Goal: Transaction & Acquisition: Purchase product/service

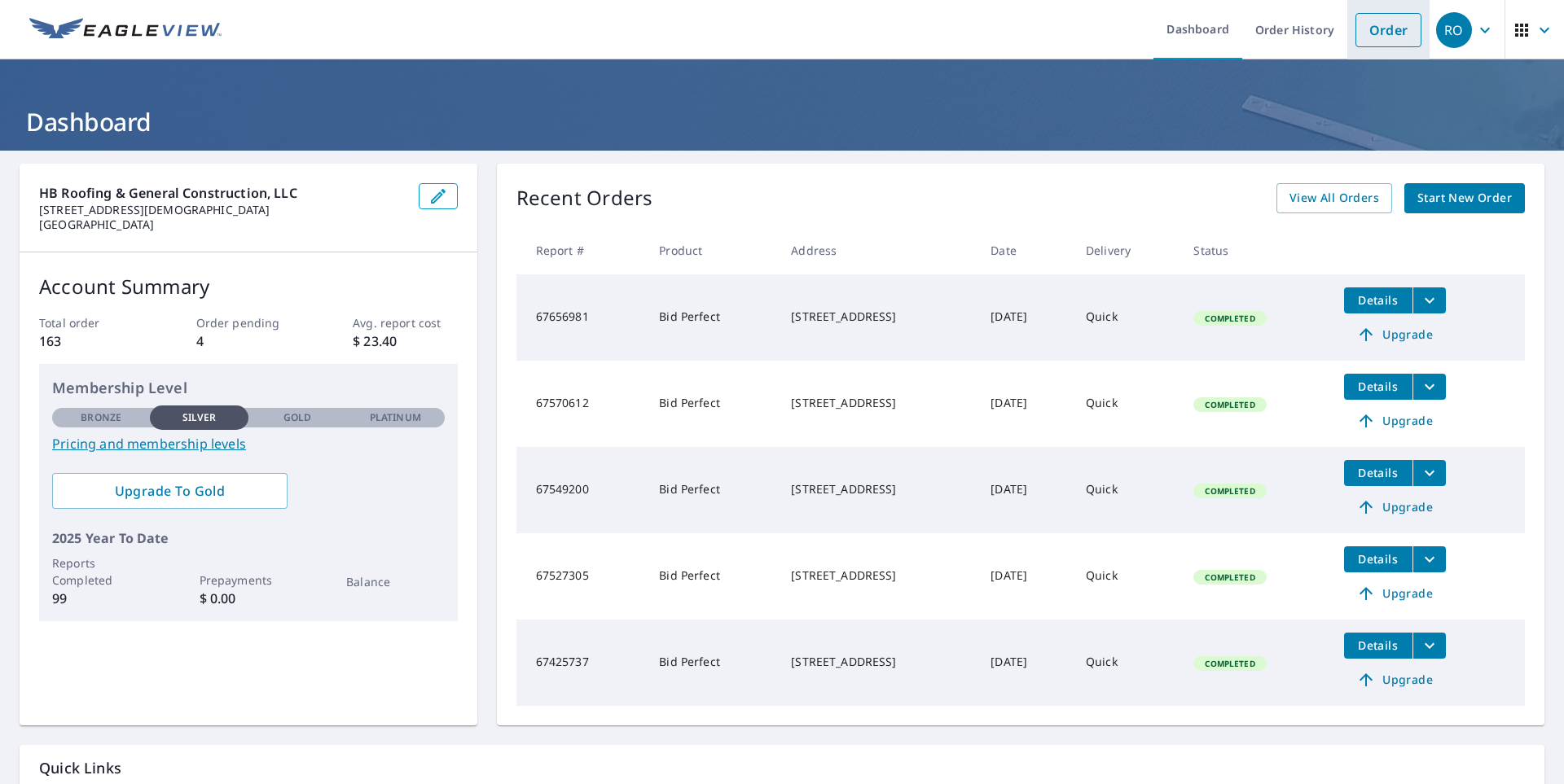
click at [1367, 30] on link "Order" at bounding box center [1388, 30] width 66 height 34
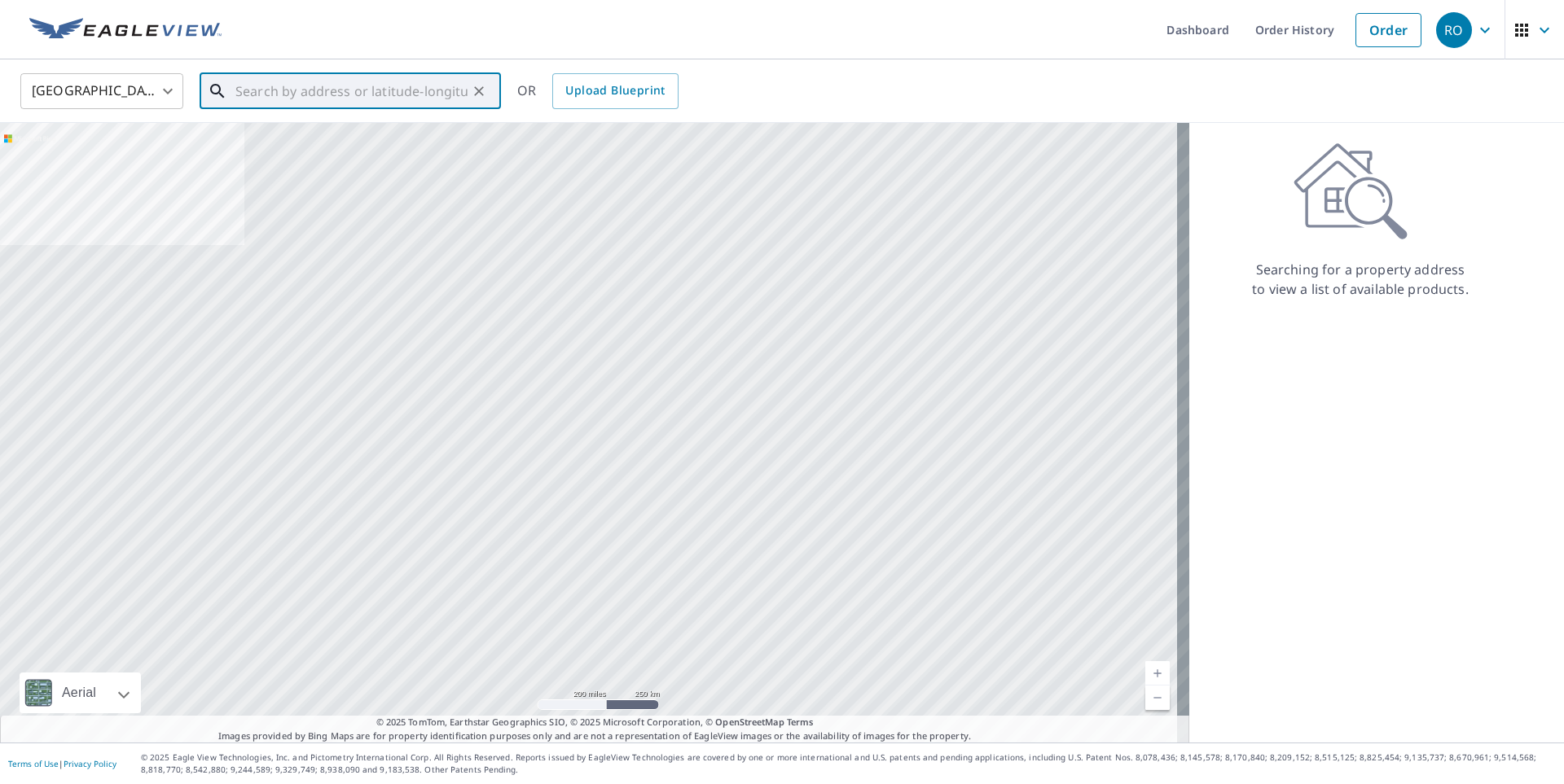
click at [291, 84] on input "text" at bounding box center [351, 91] width 232 height 46
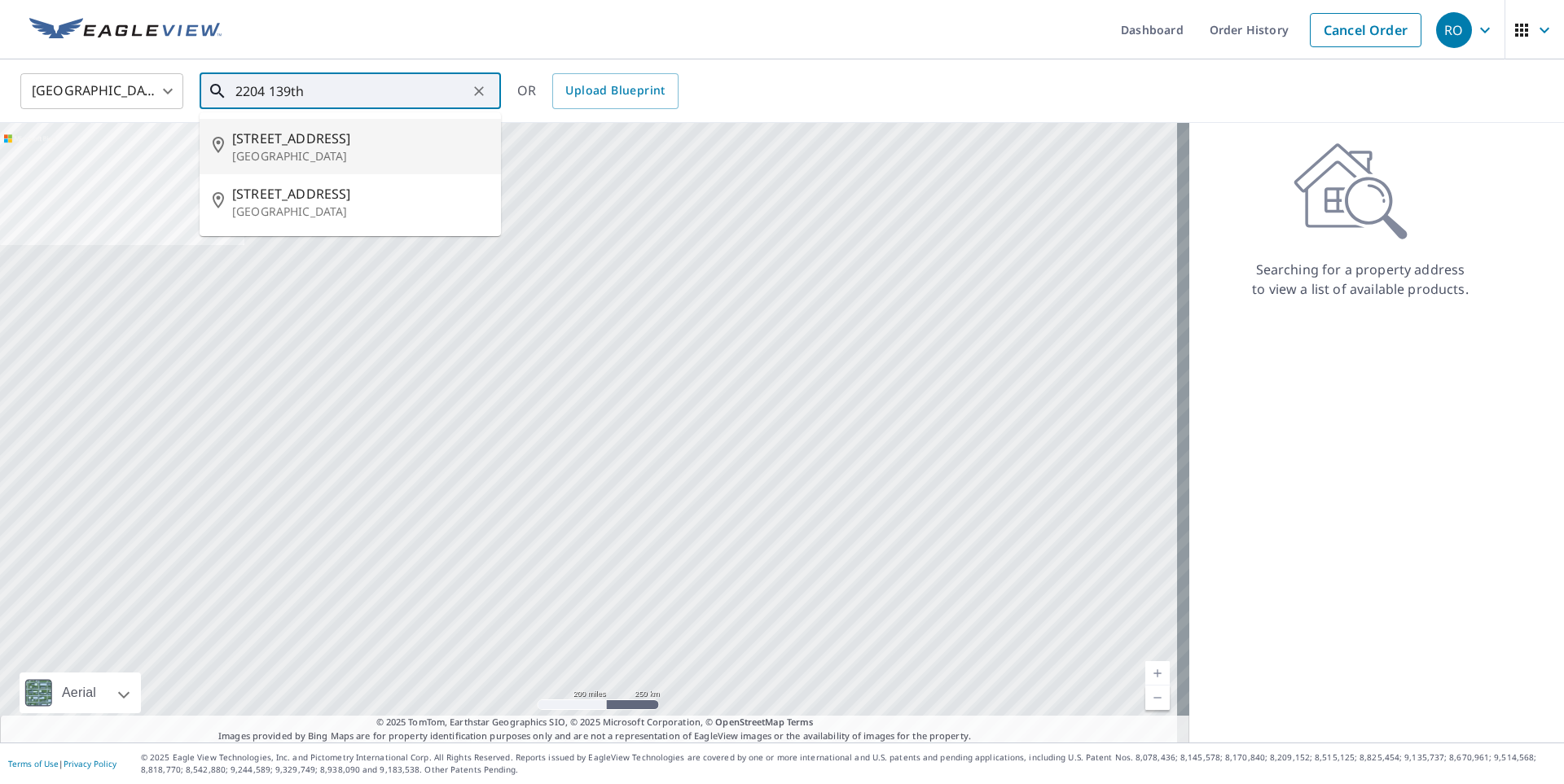
click at [334, 148] on p "[GEOGRAPHIC_DATA]" at bounding box center [360, 156] width 255 height 16
type input "[STREET_ADDRESS]"
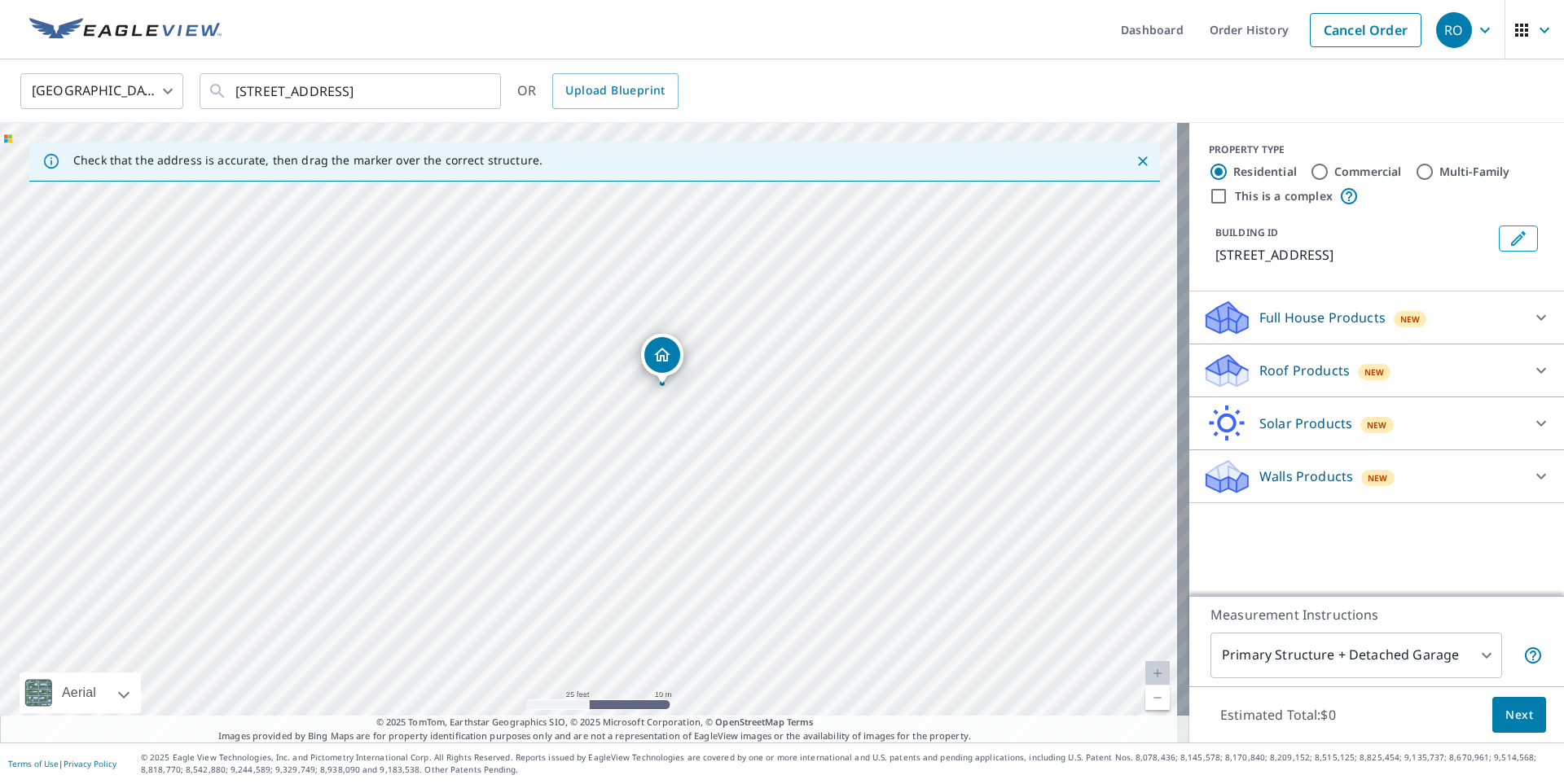
click at [1536, 371] on icon at bounding box center [1540, 370] width 9 height 6
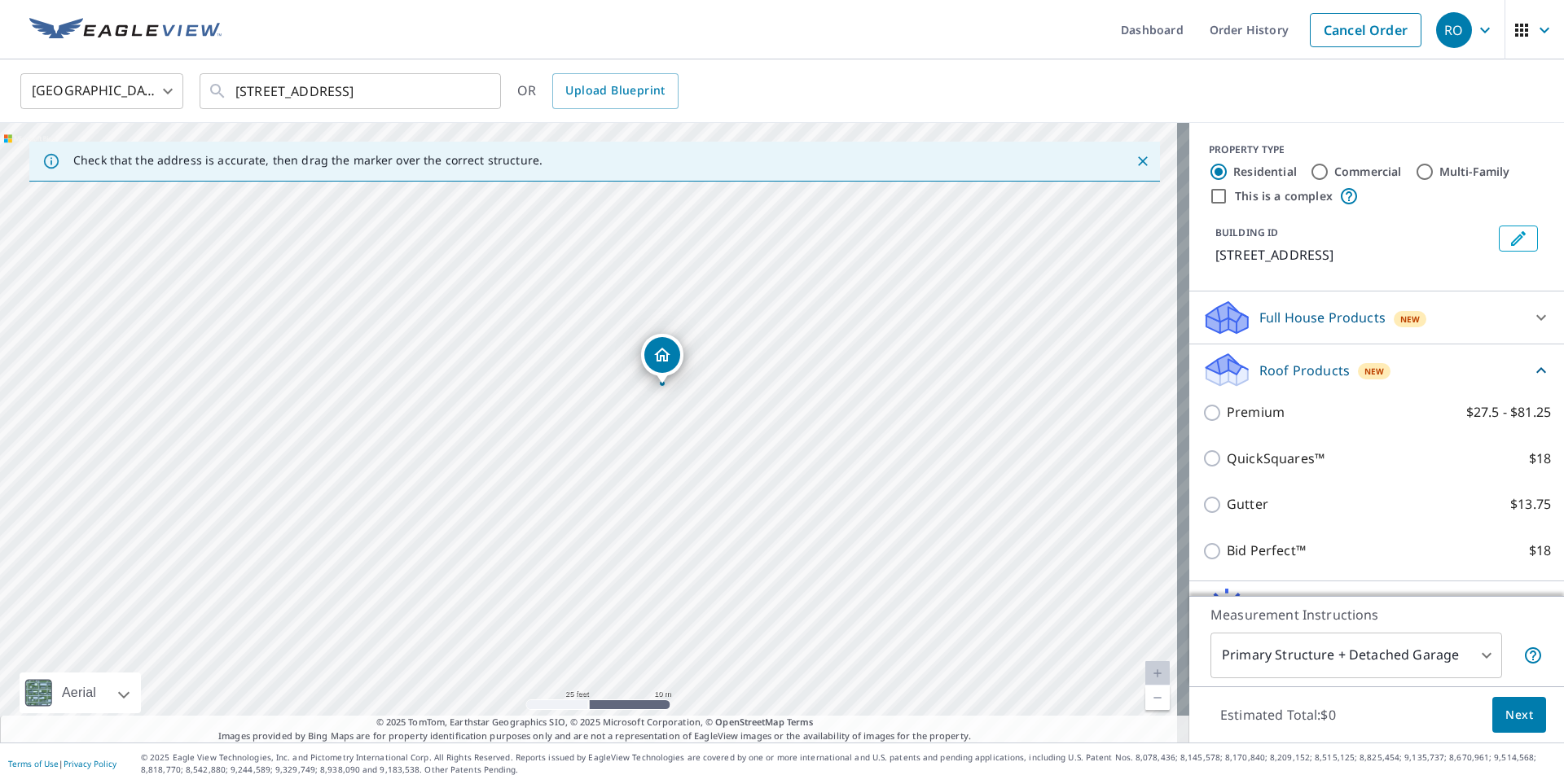
scroll to position [82, 0]
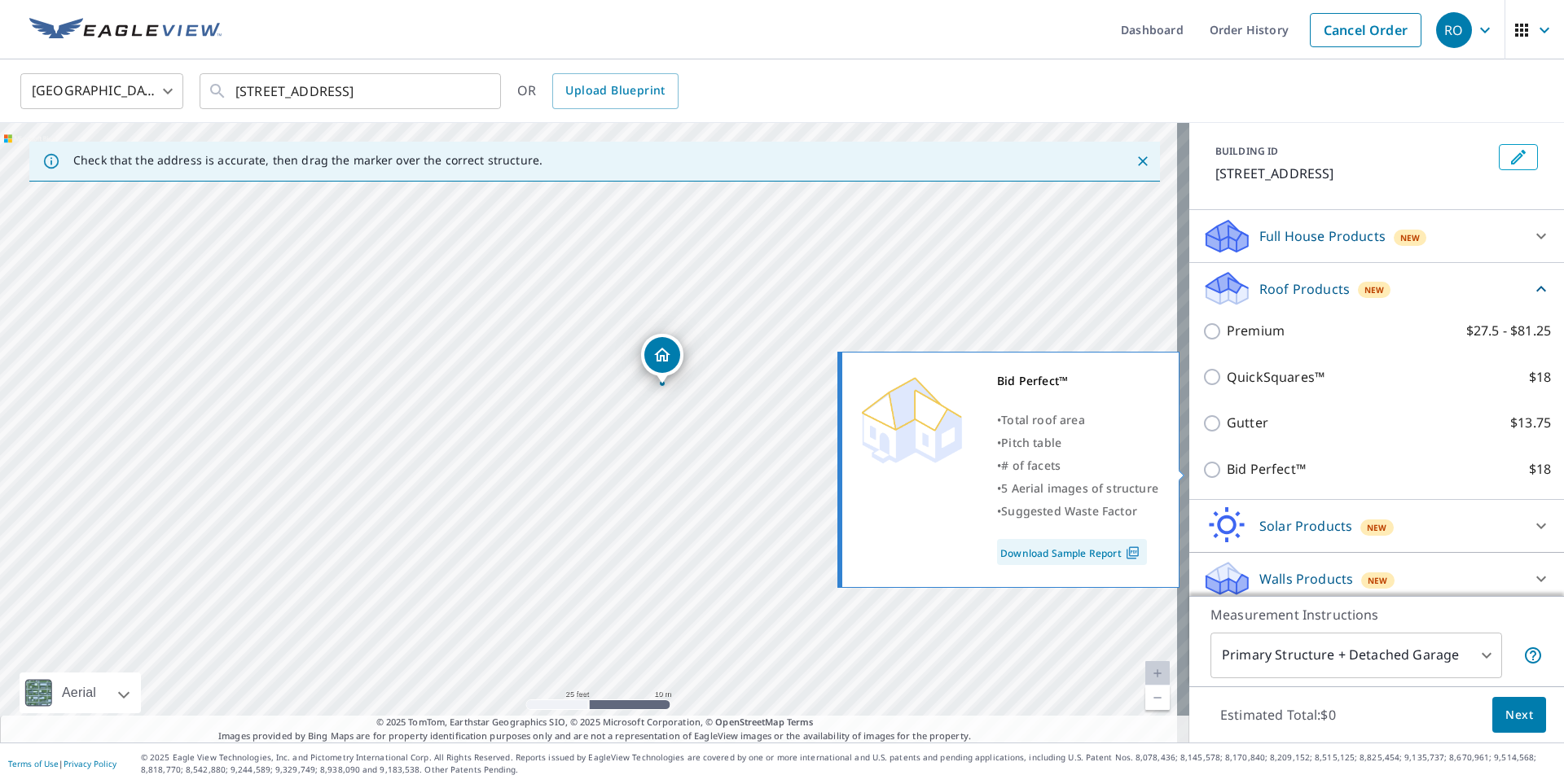
click at [1202, 472] on input "Bid Perfect™ $18" at bounding box center [1214, 470] width 25 height 20
checkbox input "true"
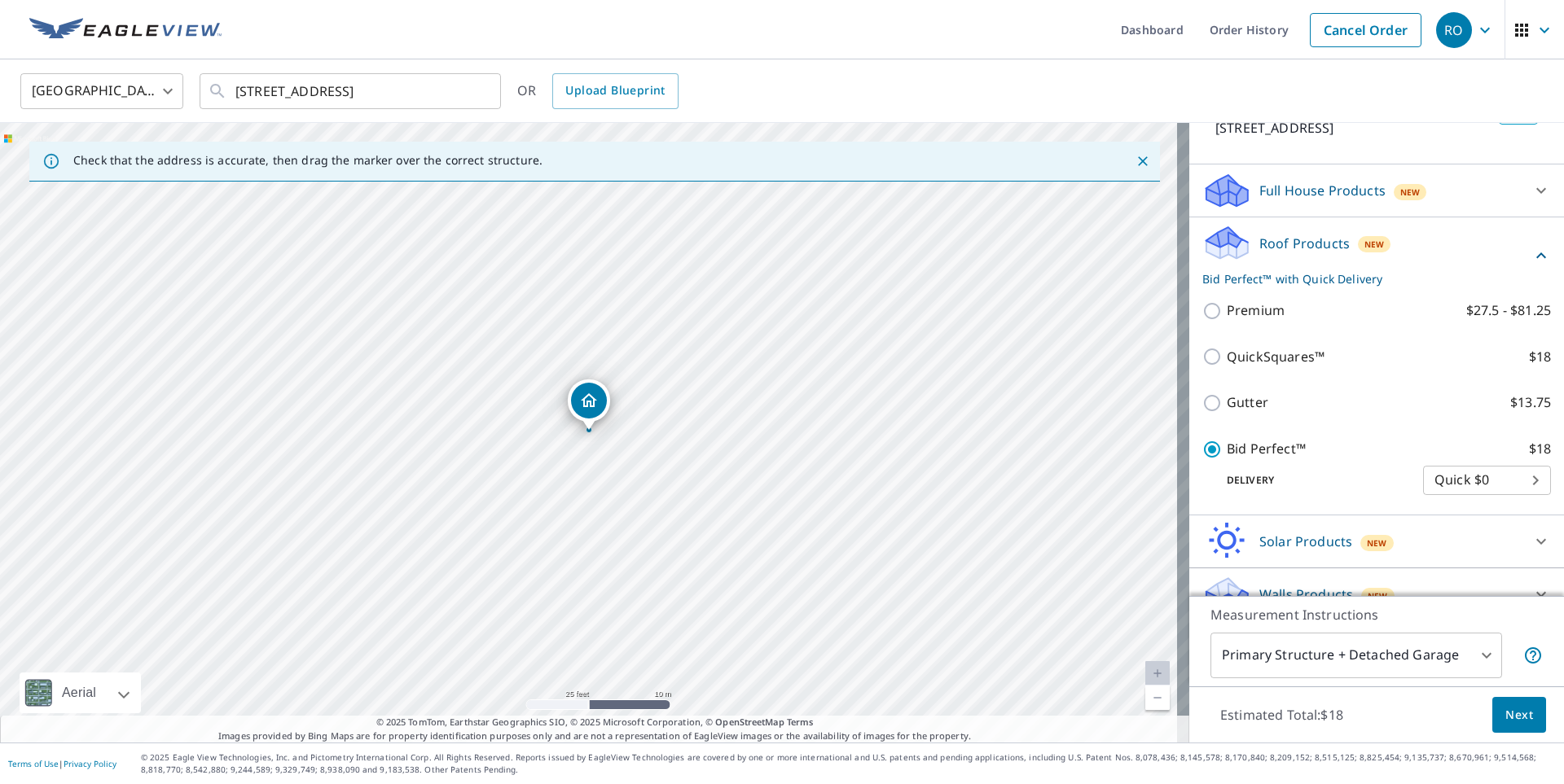
scroll to position [152, 0]
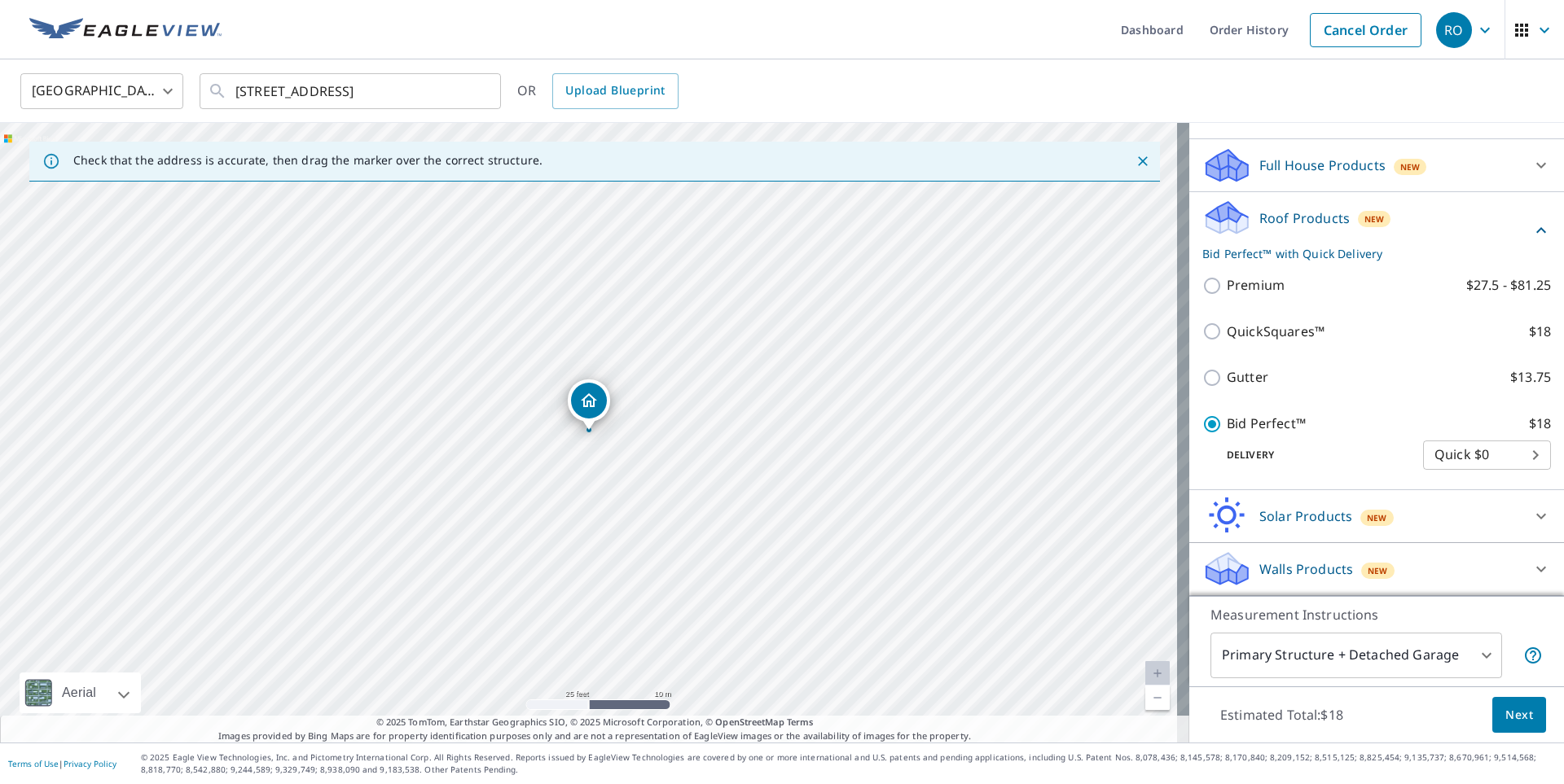
click at [1507, 723] on span "Next" at bounding box center [1519, 716] width 28 height 20
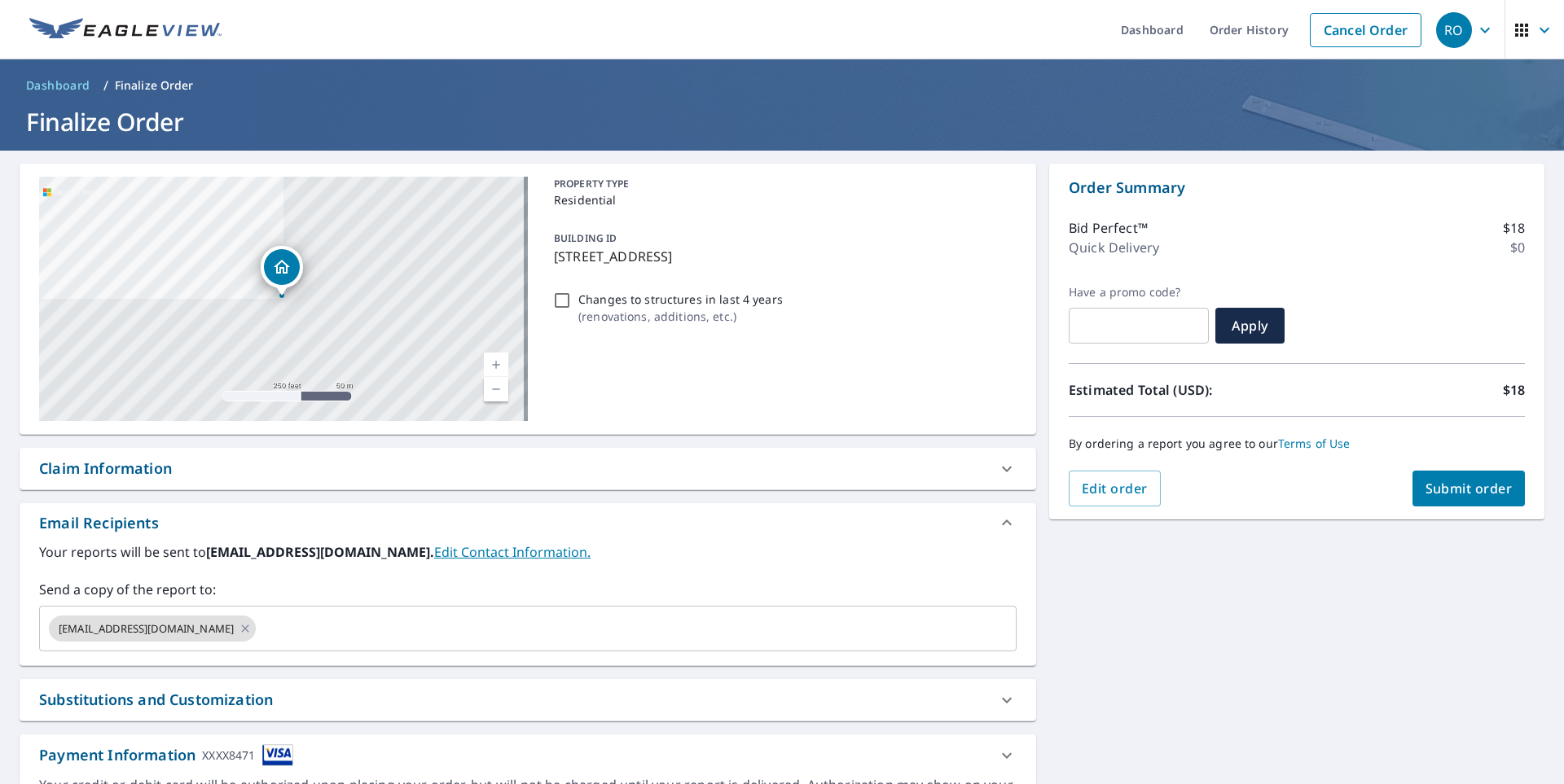
click at [1470, 496] on span "Submit order" at bounding box center [1469, 488] width 87 height 18
checkbox input "true"
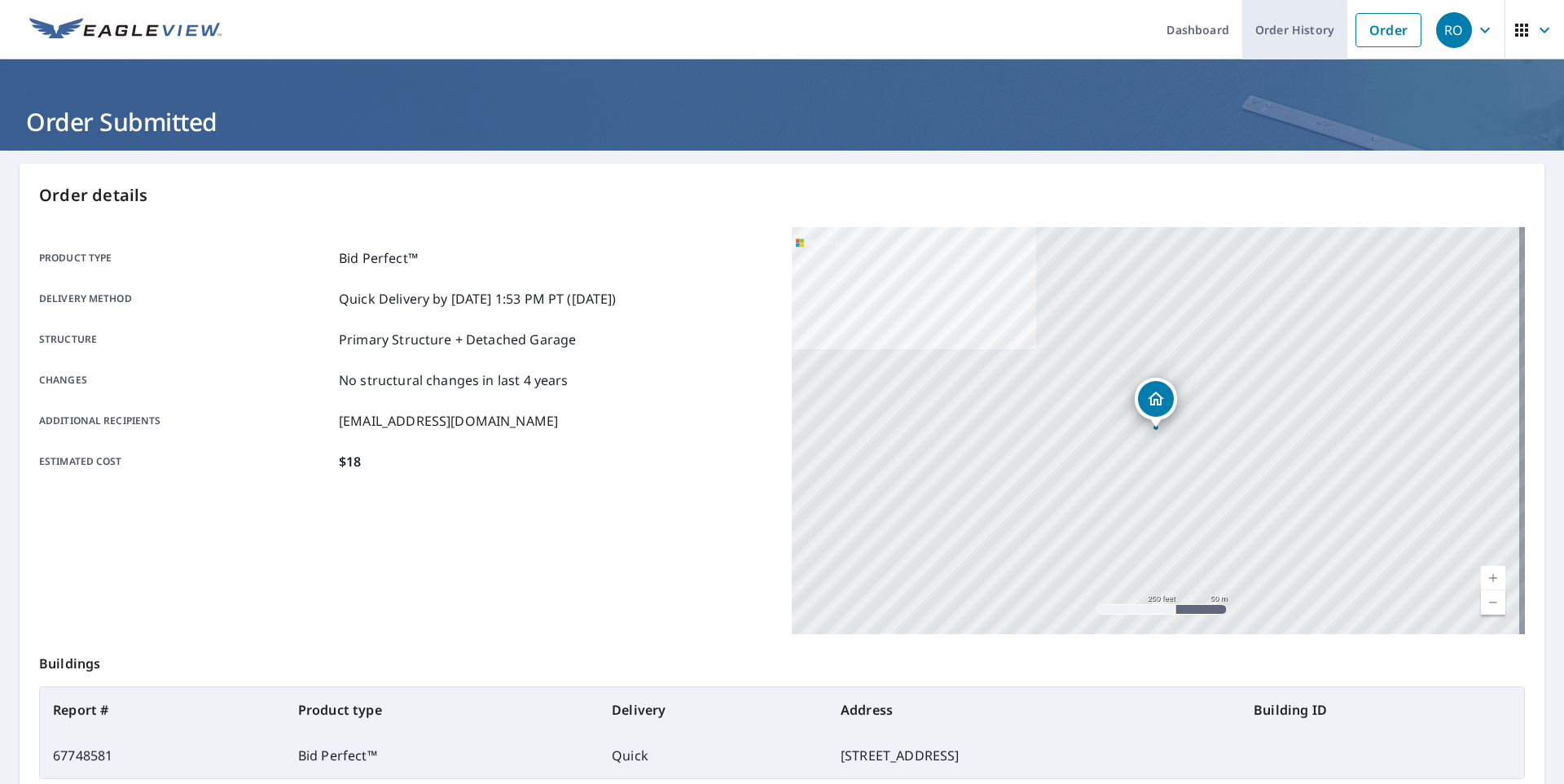
click at [1263, 32] on link "Order History" at bounding box center [1294, 30] width 105 height 60
